Goal: Find contact information: Find contact information

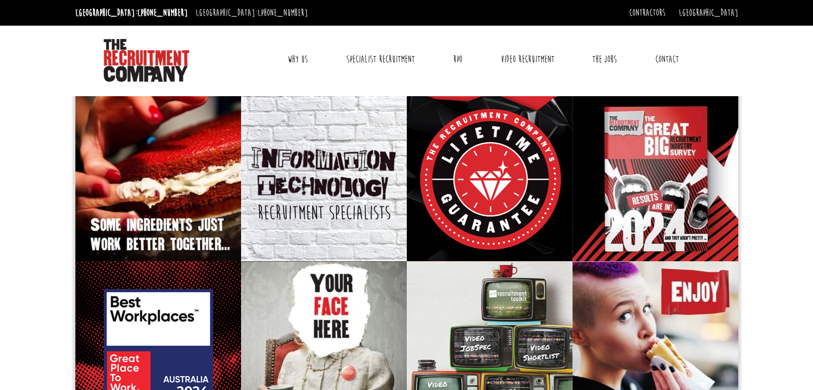
click at [670, 58] on link "Contact" at bounding box center [668, 59] width 40 height 27
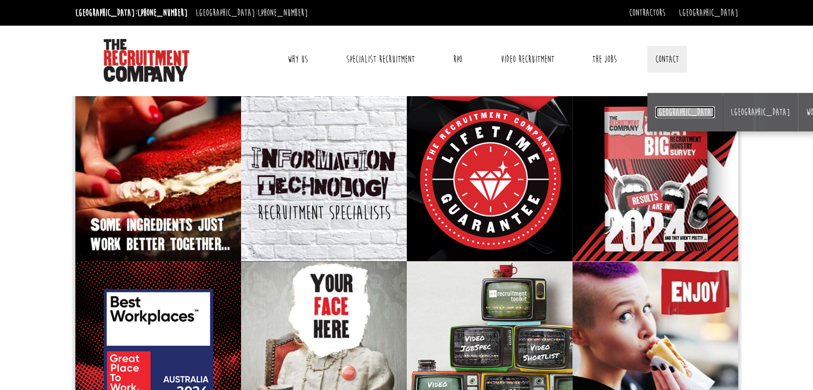
click at [668, 110] on link "[GEOGRAPHIC_DATA]" at bounding box center [685, 112] width 59 height 12
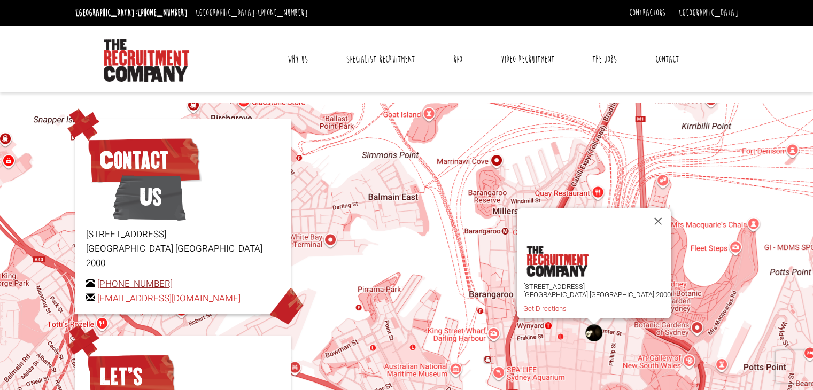
drag, startPoint x: 180, startPoint y: 264, endPoint x: 126, endPoint y: 264, distance: 53.5
click at [120, 277] on p "[PHONE_NUMBER] [EMAIL_ADDRESS][DOMAIN_NAME]" at bounding box center [183, 291] width 194 height 29
click at [105, 246] on p "[STREET_ADDRESS]" at bounding box center [183, 249] width 194 height 44
copy p "[GEOGRAPHIC_DATA]"
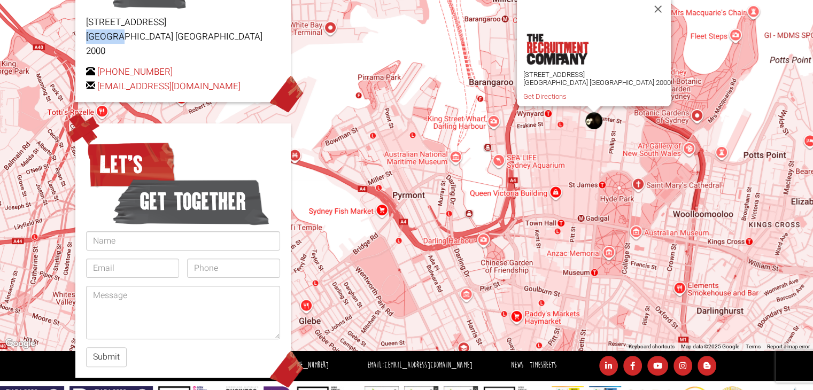
scroll to position [251, 0]
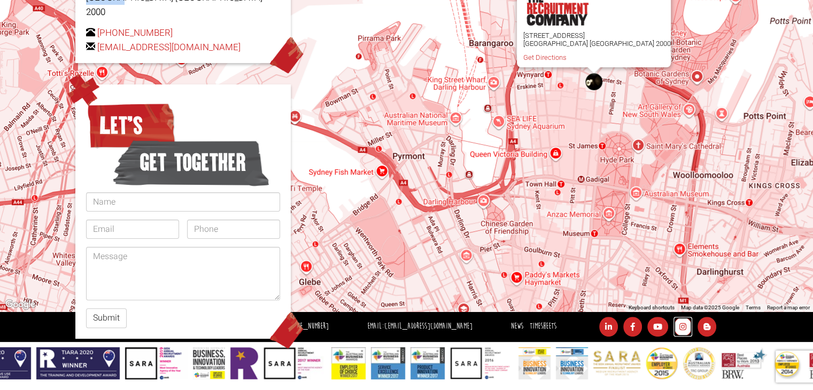
click at [677, 323] on icon at bounding box center [683, 327] width 19 height 20
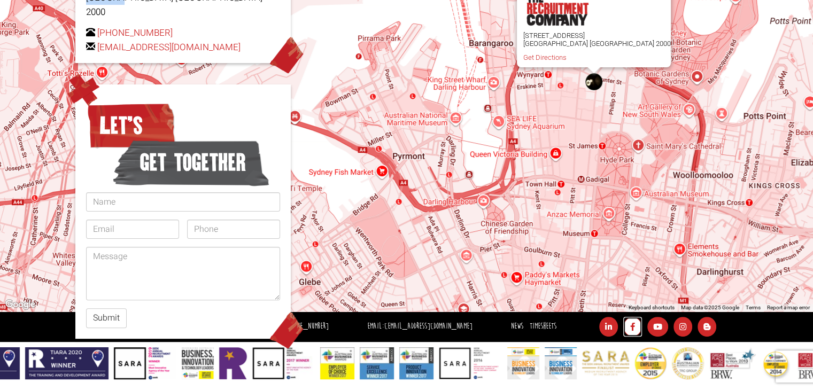
click at [629, 330] on icon at bounding box center [632, 327] width 19 height 20
